Goal: Task Accomplishment & Management: Manage account settings

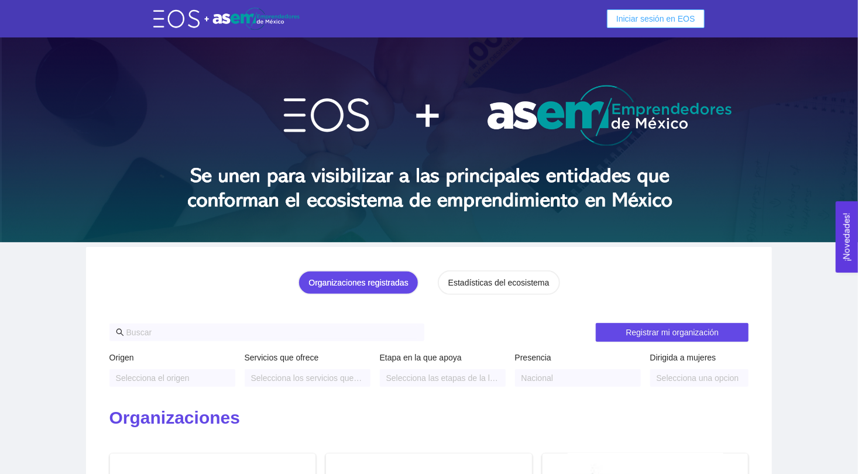
click at [660, 15] on span "Iniciar sesión en EOS" at bounding box center [655, 18] width 79 height 13
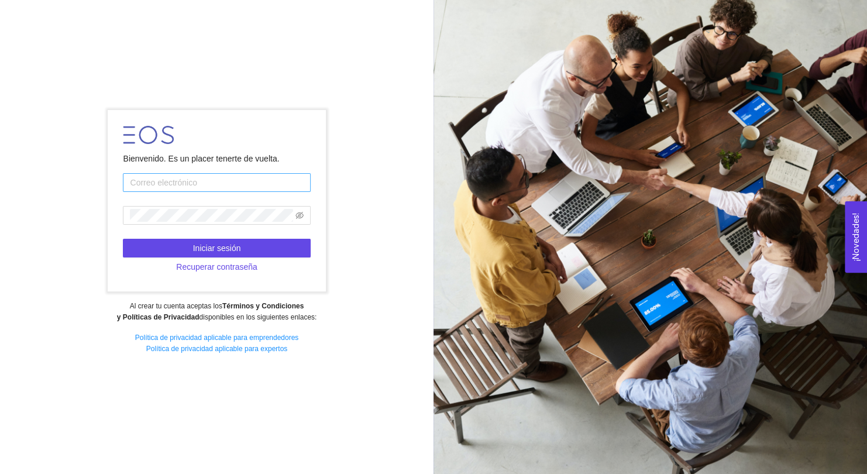
click at [257, 183] on input "text" at bounding box center [216, 182] width 187 height 19
type input "[EMAIL_ADDRESS][DOMAIN_NAME]"
click at [209, 224] on span at bounding box center [216, 215] width 187 height 19
click at [85, 225] on div "Bienvenido. Es un placer tenerte de vuelta. [EMAIL_ADDRESS][DOMAIN_NAME] Inicia…" at bounding box center [217, 236] width 434 height 269
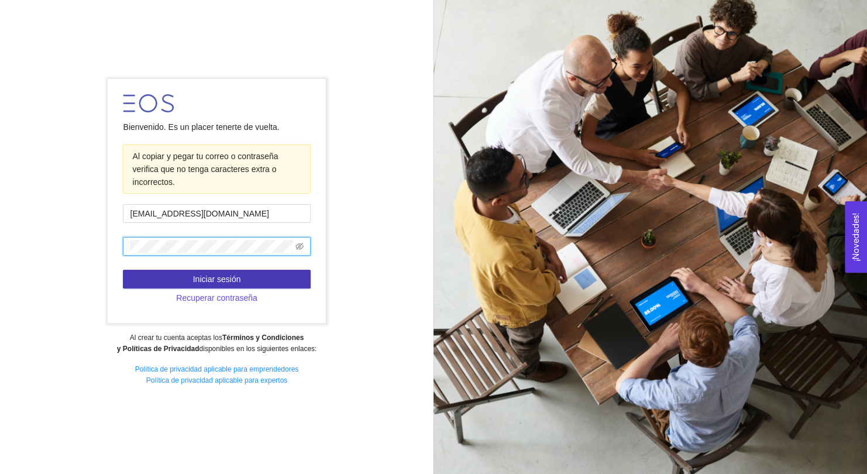
click at [214, 279] on span "Iniciar sesión" at bounding box center [217, 279] width 48 height 13
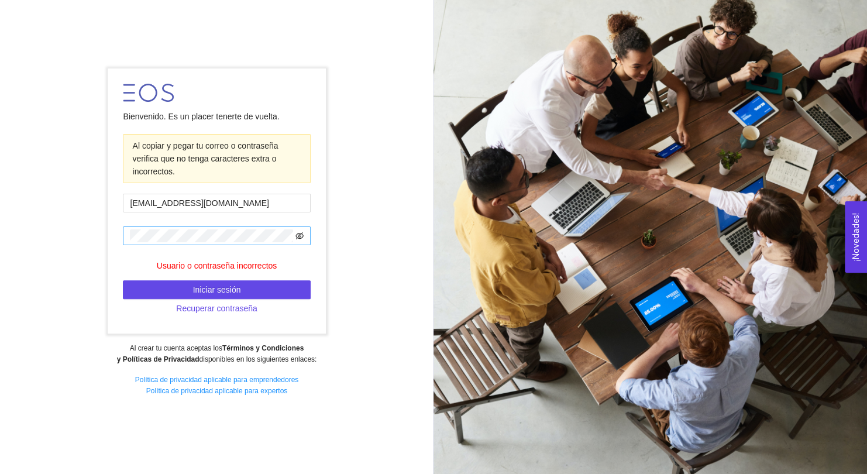
click at [301, 236] on icon "eye-invisible" at bounding box center [300, 236] width 8 height 8
click at [98, 235] on div "Bienvenido. Es un placer tenerte de vuelta. Al copiar y pegar tu correo o contr…" at bounding box center [217, 236] width 434 height 353
click at [238, 313] on span "Recuperar contraseña" at bounding box center [216, 308] width 81 height 13
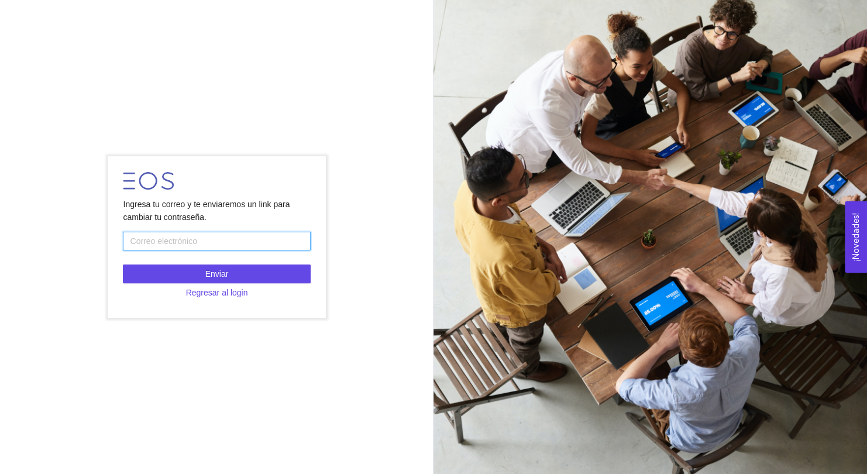
click at [194, 239] on input "text" at bounding box center [216, 241] width 187 height 19
type input "[EMAIL_ADDRESS][DOMAIN_NAME]"
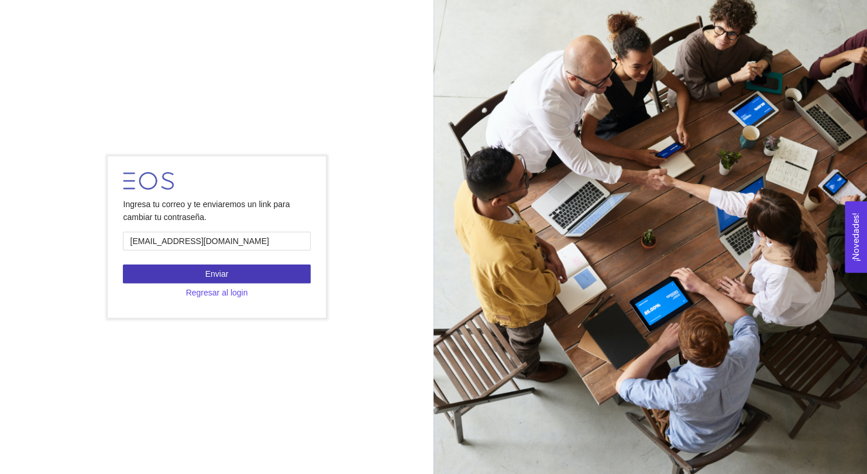
click at [212, 272] on span "Enviar" at bounding box center [216, 273] width 23 height 13
